Goal: Task Accomplishment & Management: Use online tool/utility

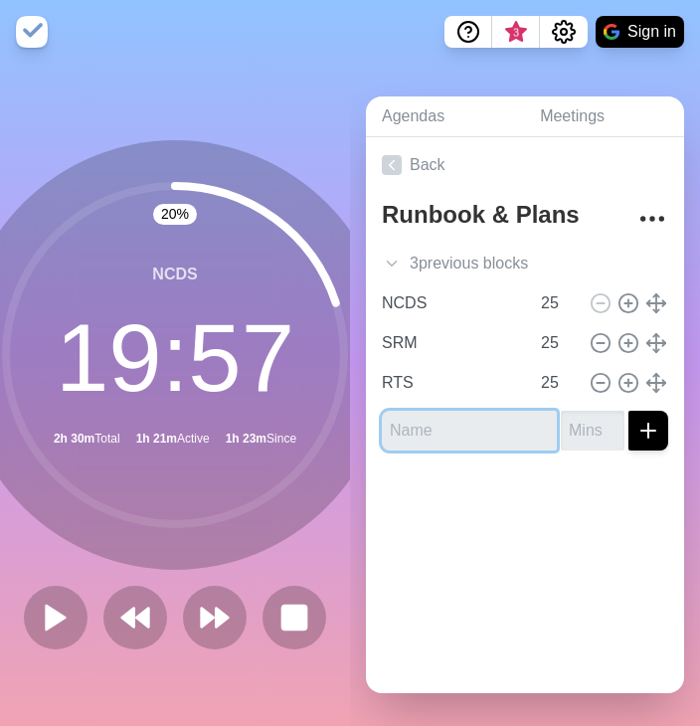
click at [434, 435] on input "text" at bounding box center [469, 431] width 175 height 40
type input "RAPS"
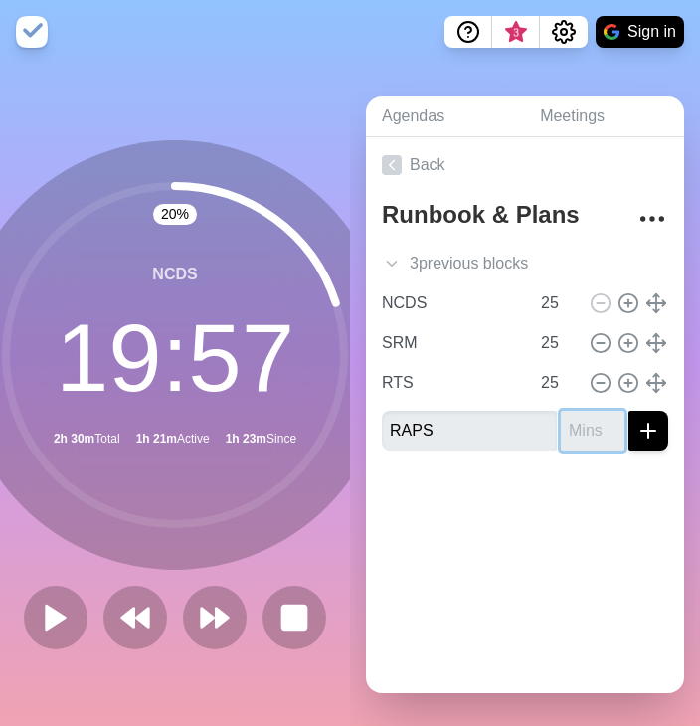
click at [562, 420] on input "number" at bounding box center [593, 431] width 64 height 40
type input "5"
click at [636, 432] on icon "submit" at bounding box center [648, 431] width 24 height 24
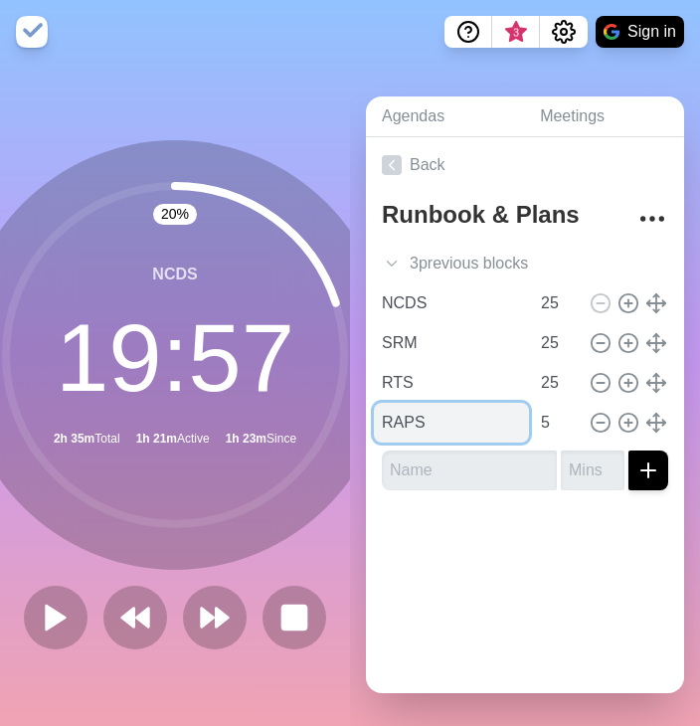
click at [426, 411] on input "RAPS" at bounding box center [451, 423] width 155 height 40
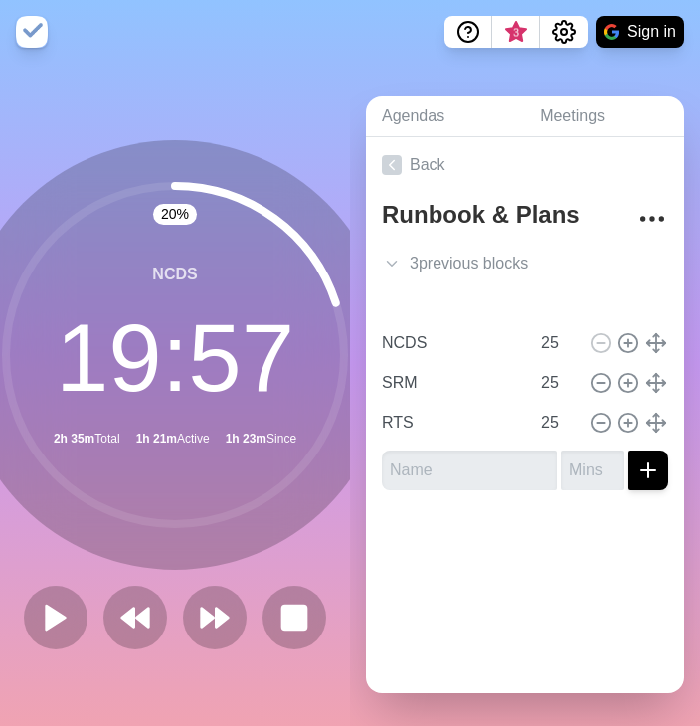
type input "NCDS"
type input "SRM"
type input "RTS"
type input "25"
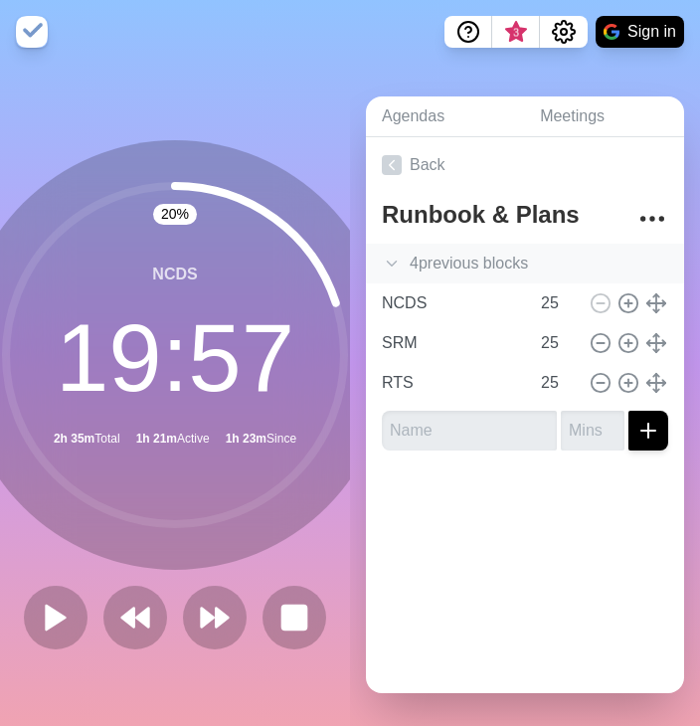
click at [469, 261] on div "4 previous block s" at bounding box center [525, 264] width 318 height 40
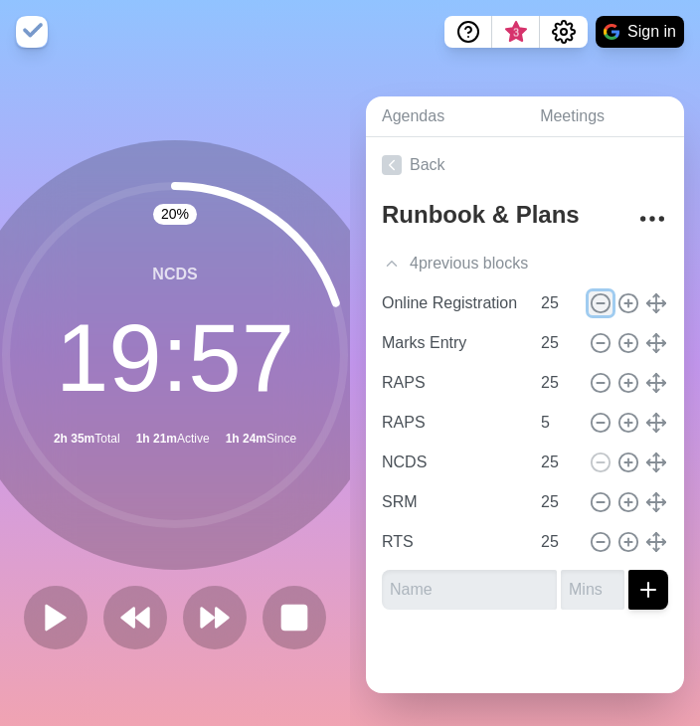
click at [597, 303] on line at bounding box center [600, 303] width 7 height 0
type input "Marks Entry"
type input "RAPS"
type input "5"
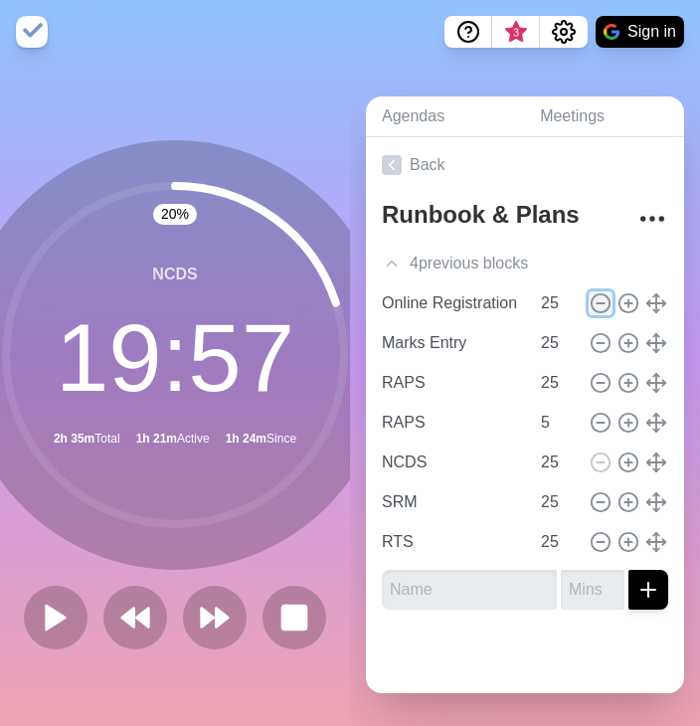
type input "NCDS"
type input "25"
type input "SRM"
type input "RTS"
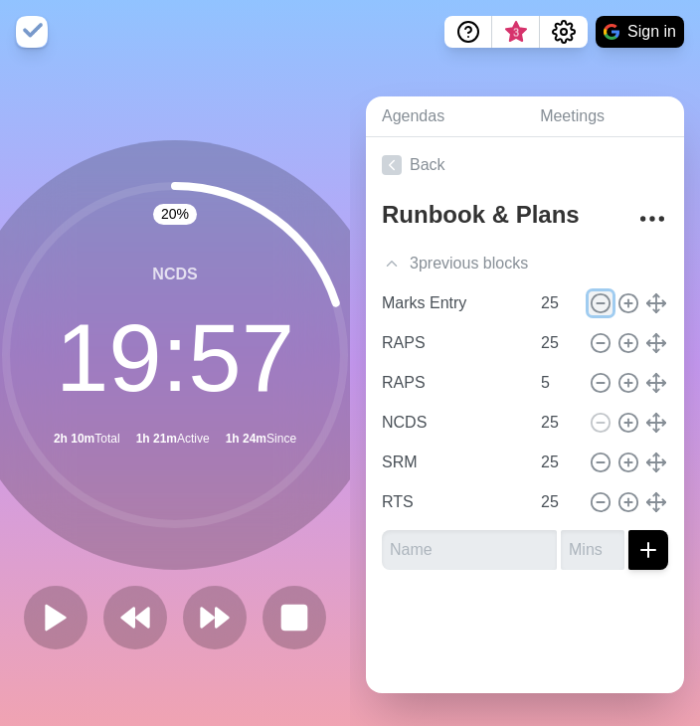
click at [597, 303] on line at bounding box center [600, 303] width 7 height 0
type input "RAPS"
type input "5"
type input "NCDS"
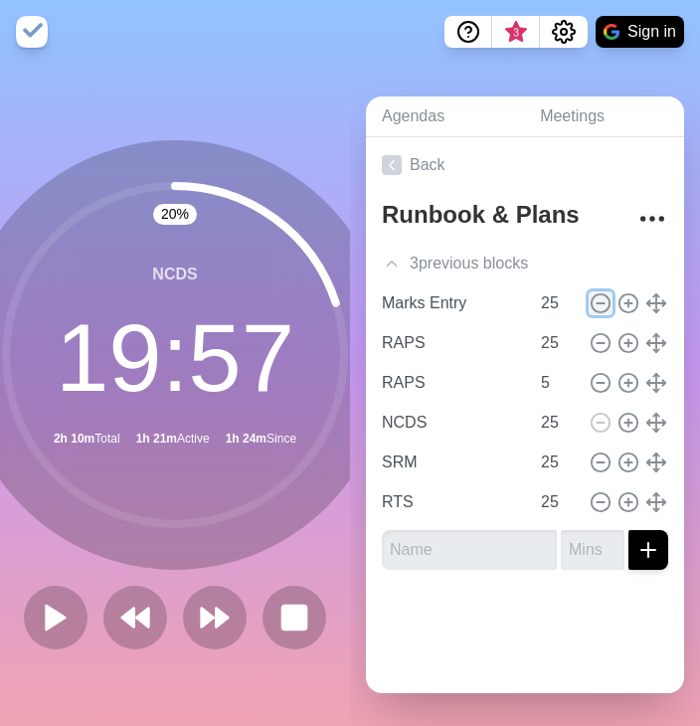
type input "25"
type input "SRM"
type input "RTS"
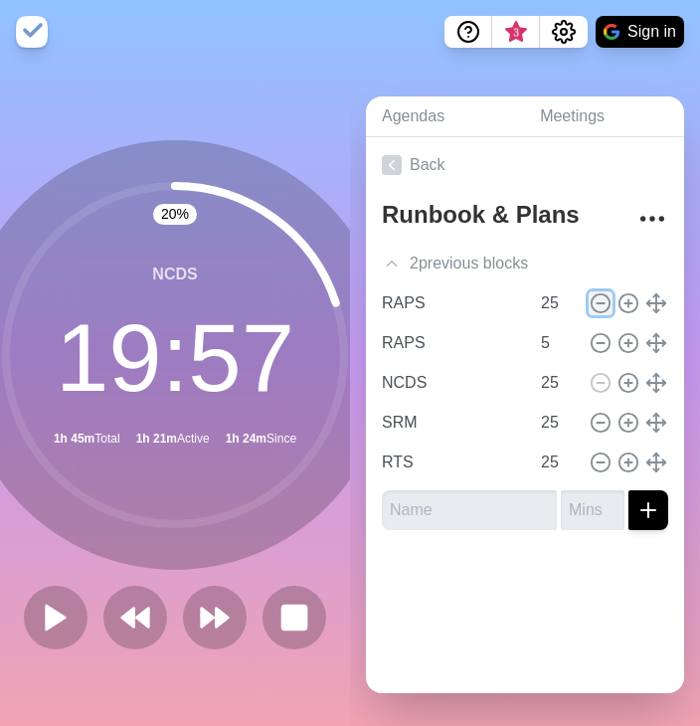
click at [597, 303] on line at bounding box center [600, 303] width 7 height 0
type input "RAPS"
type input "5"
type input "NCDS"
type input "25"
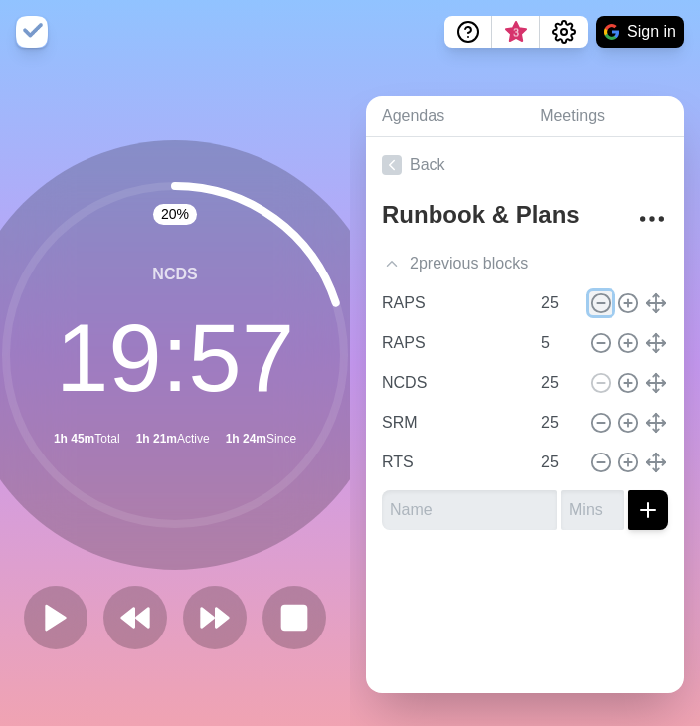
type input "SRM"
type input "RTS"
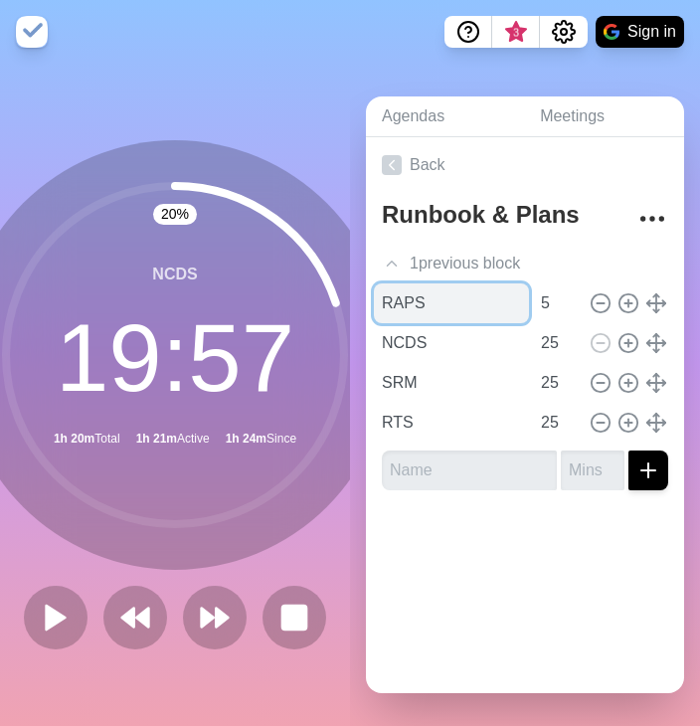
click at [439, 296] on input "RAPS" at bounding box center [451, 303] width 155 height 40
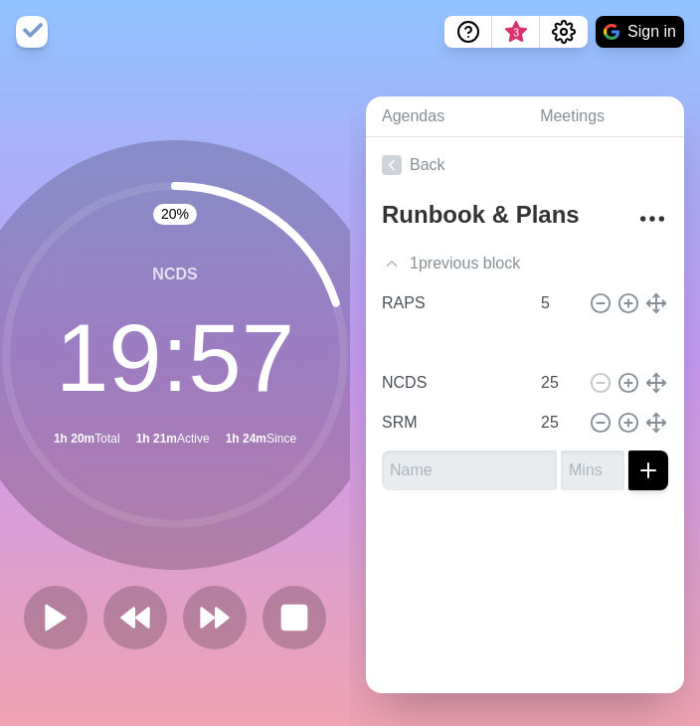
type input "RTS"
type input "NCDS"
type input "SRM"
click at [39, 617] on icon at bounding box center [56, 618] width 34 height 34
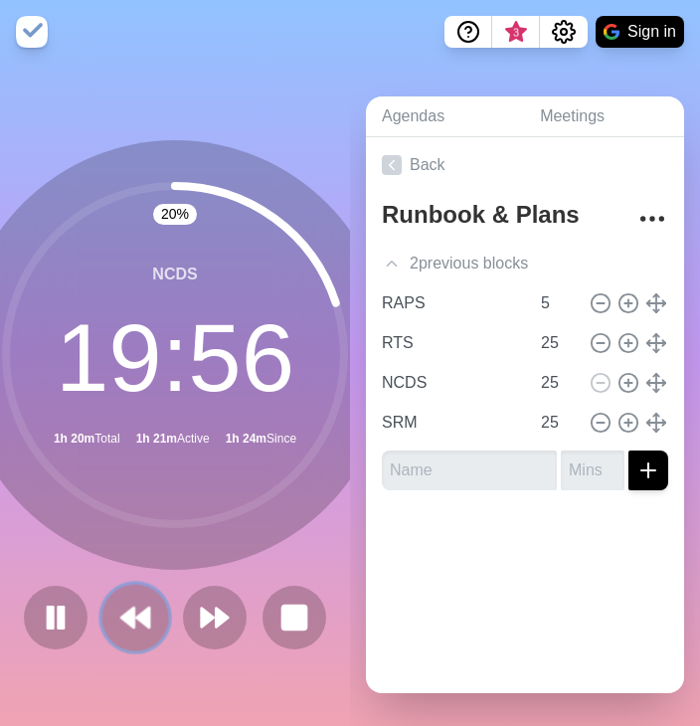
click at [130, 610] on icon at bounding box center [135, 618] width 34 height 34
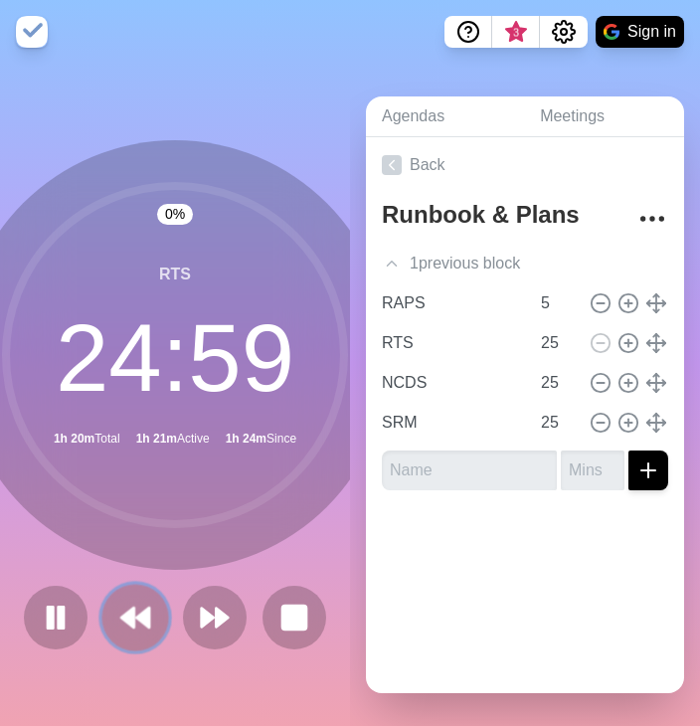
click at [140, 611] on polygon at bounding box center [142, 618] width 13 height 20
